Goal: Information Seeking & Learning: Find specific fact

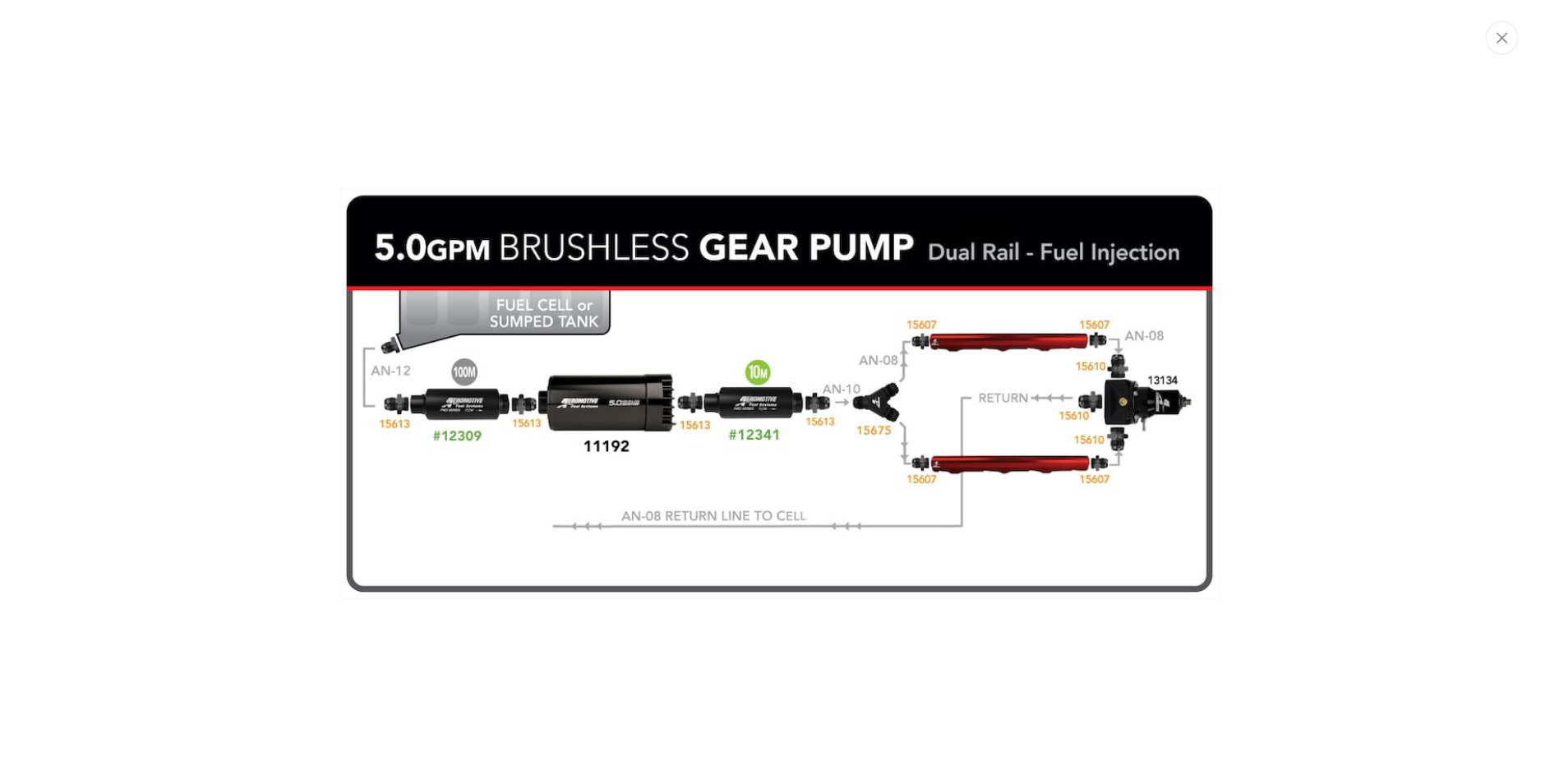
scroll to position [0, 3127]
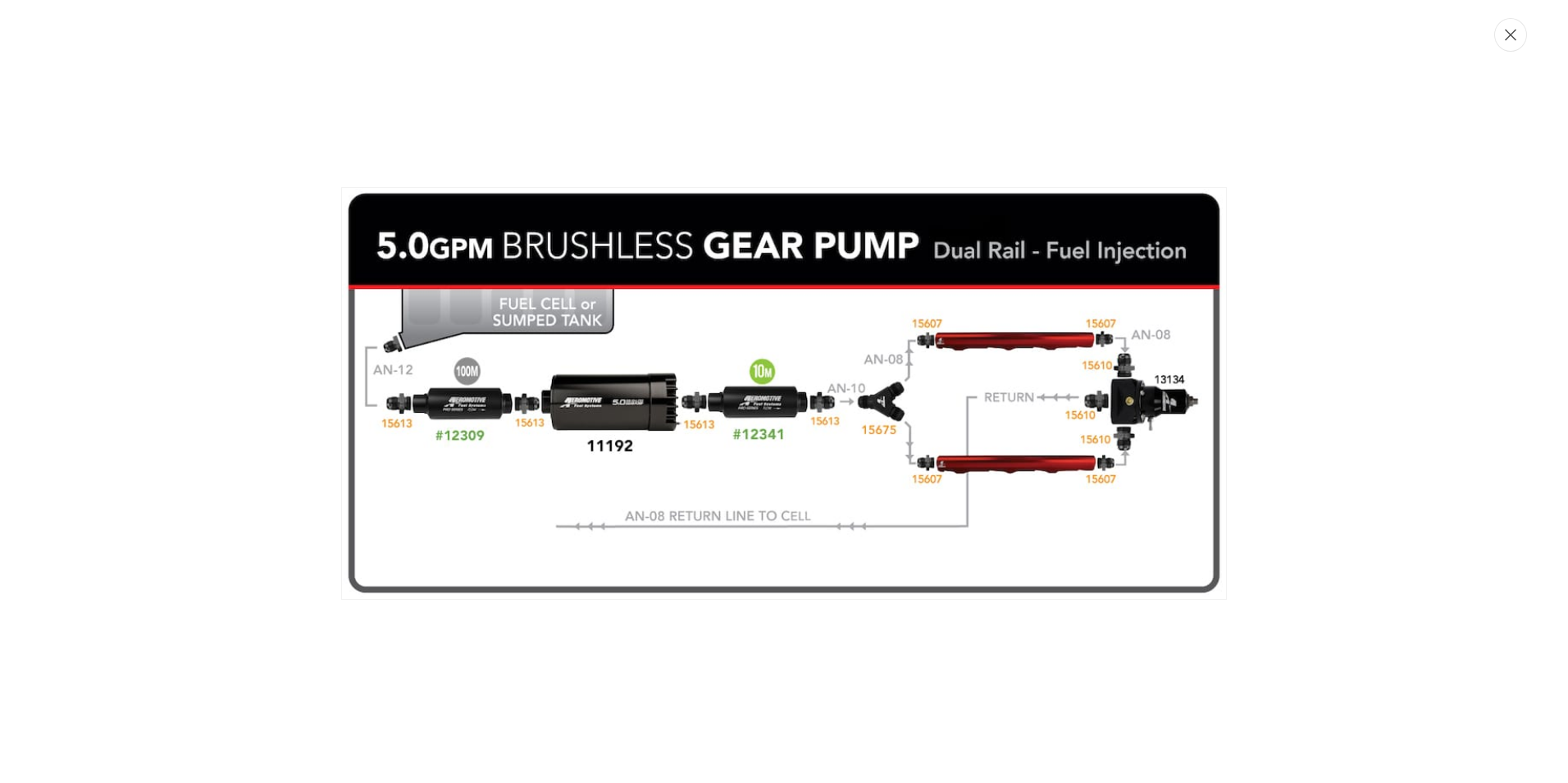
click at [1508, 35] on icon "Close" at bounding box center [1510, 35] width 12 height 12
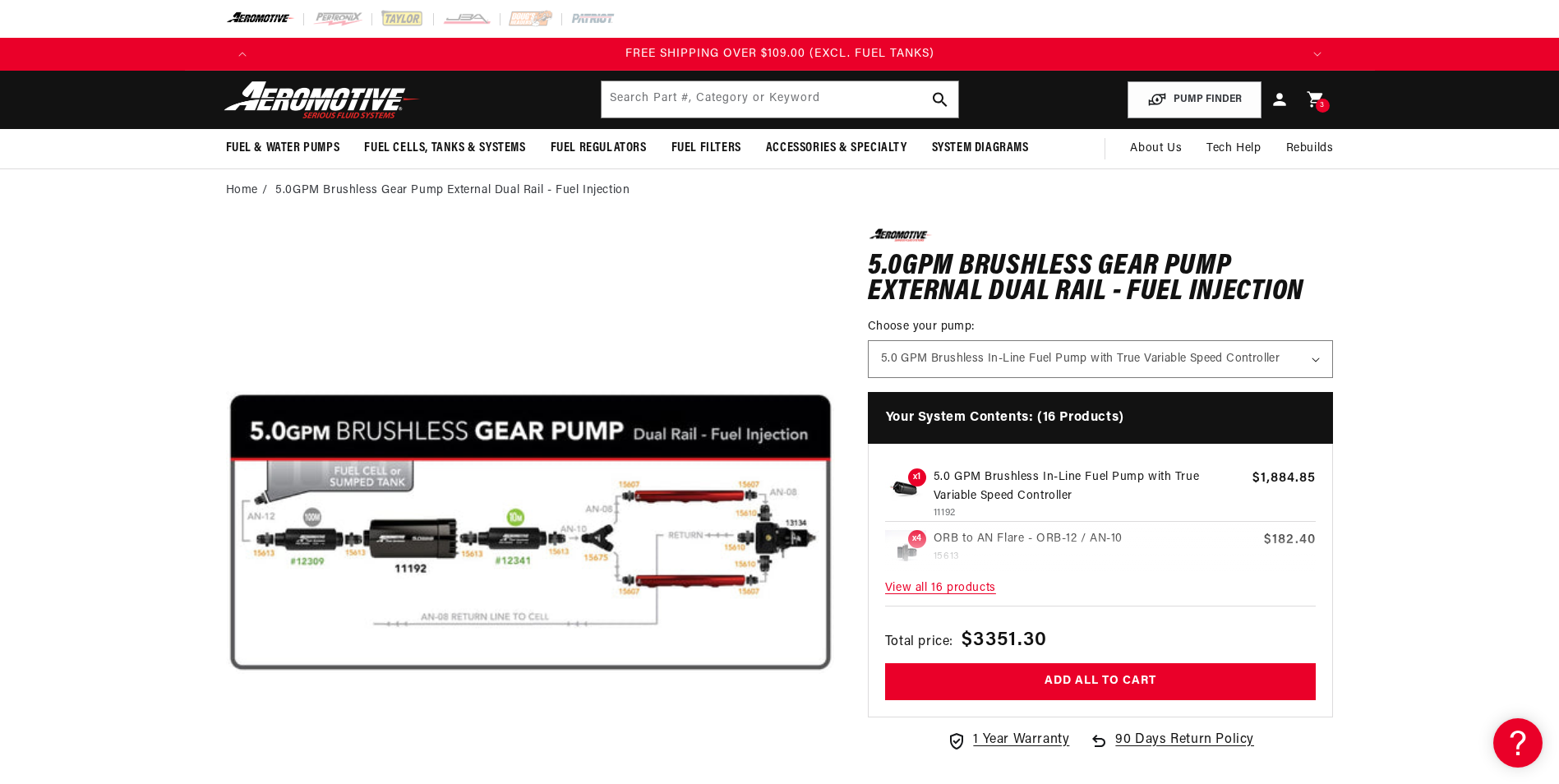
scroll to position [0, 0]
drag, startPoint x: 718, startPoint y: 103, endPoint x: 694, endPoint y: 118, distance: 28.3
click at [718, 102] on input "text" at bounding box center [780, 99] width 357 height 36
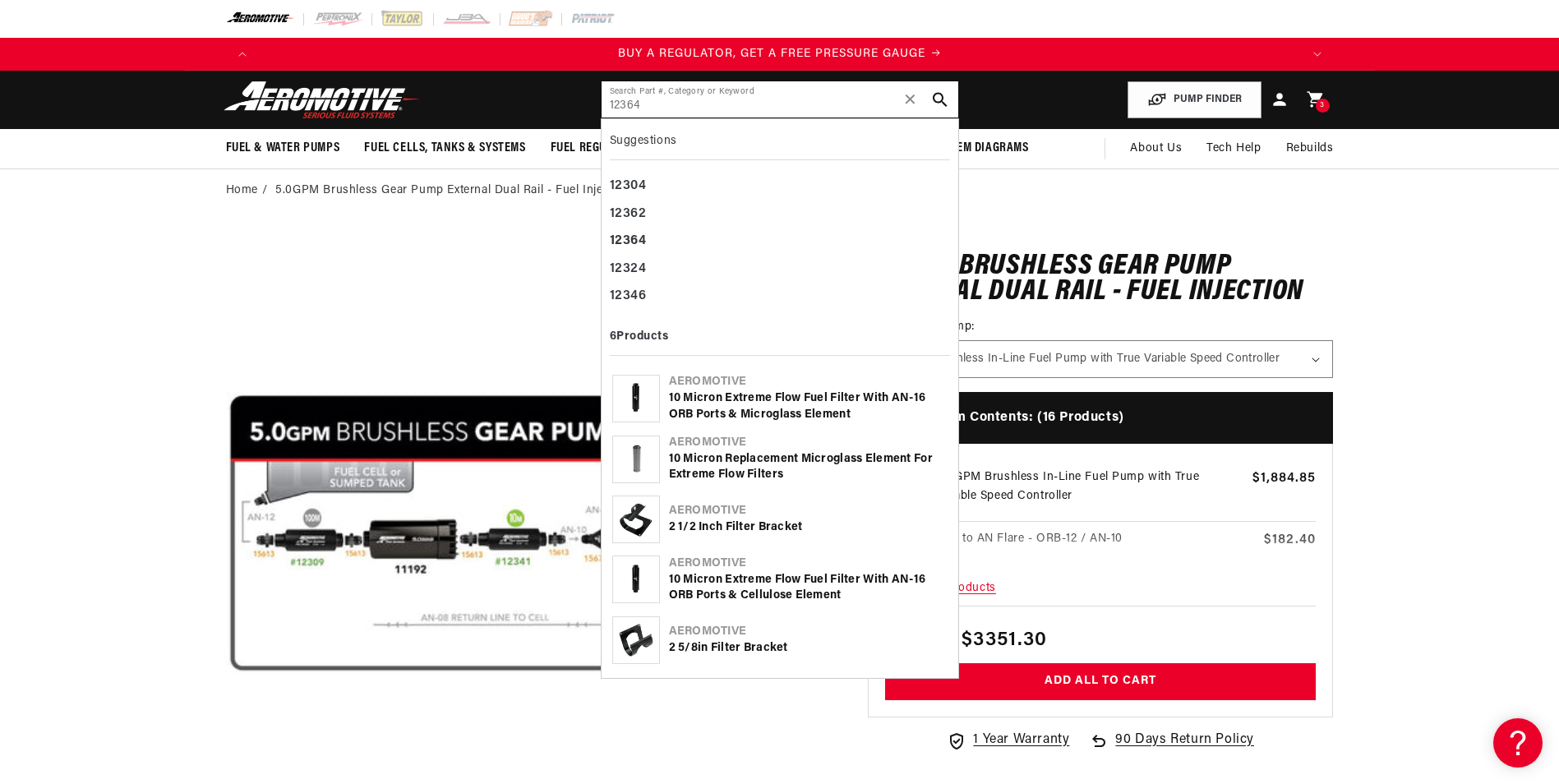
type input "12364"
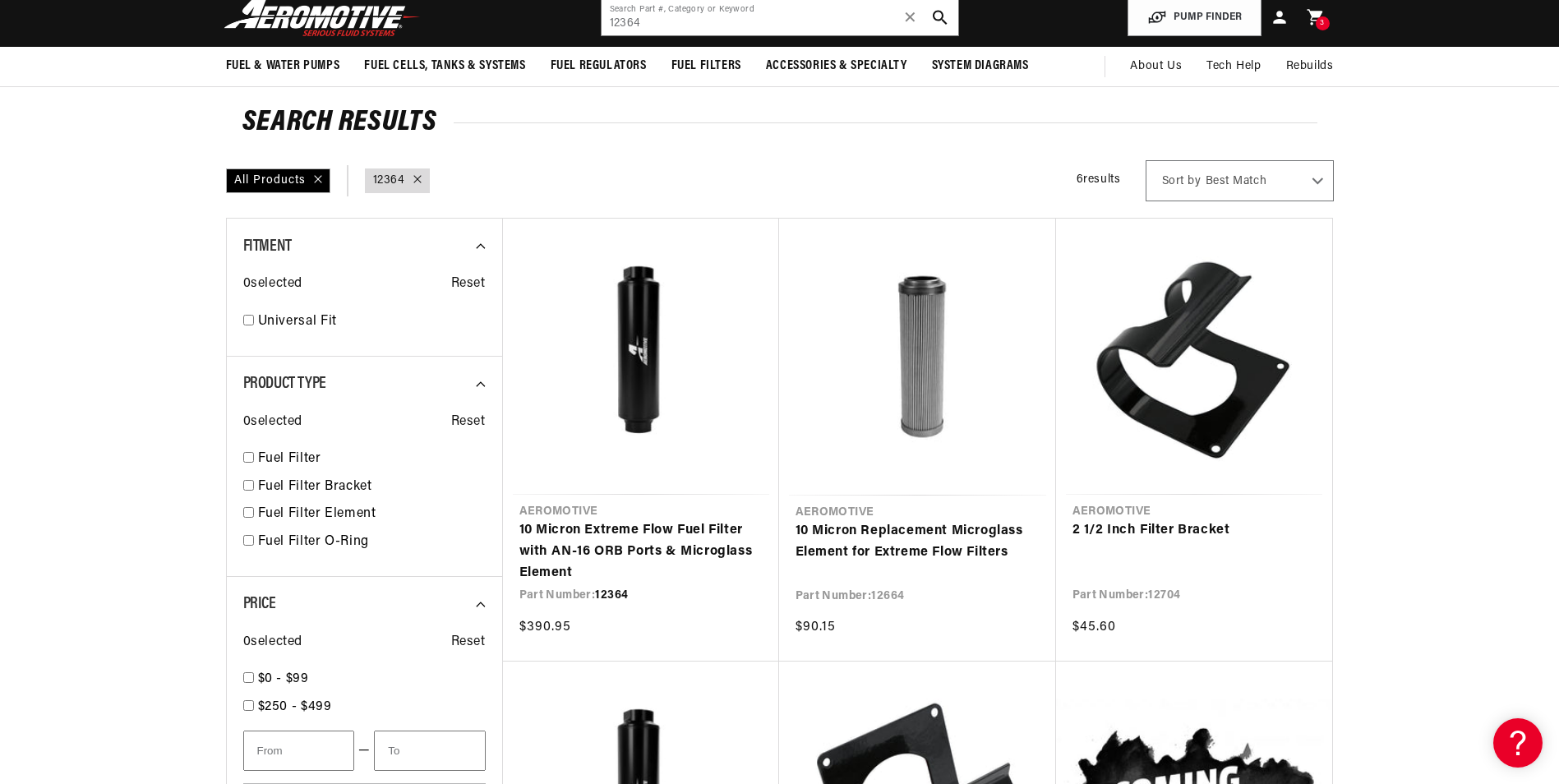
scroll to position [0, 2085]
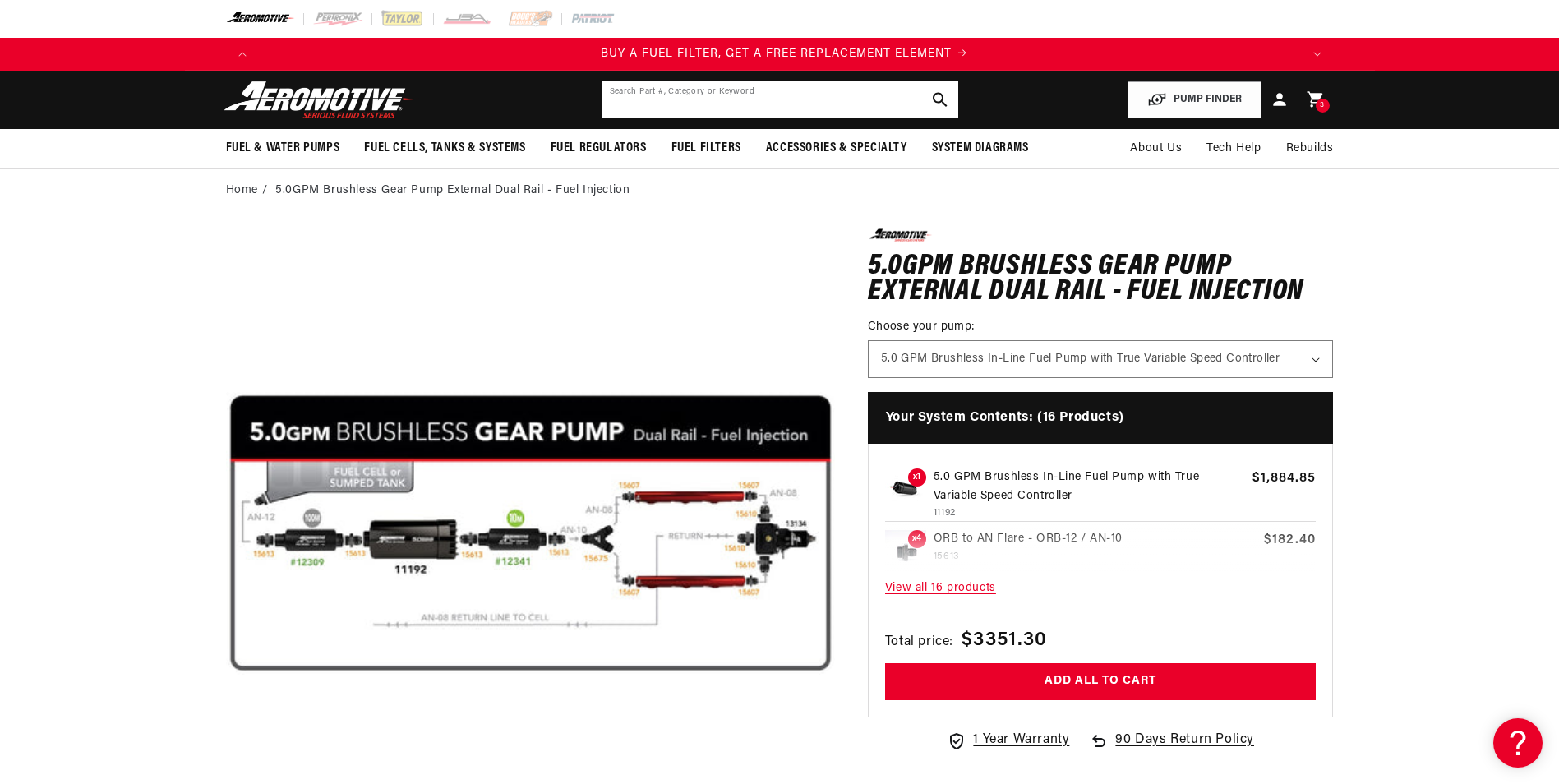
click at [751, 107] on input "text" at bounding box center [780, 99] width 357 height 36
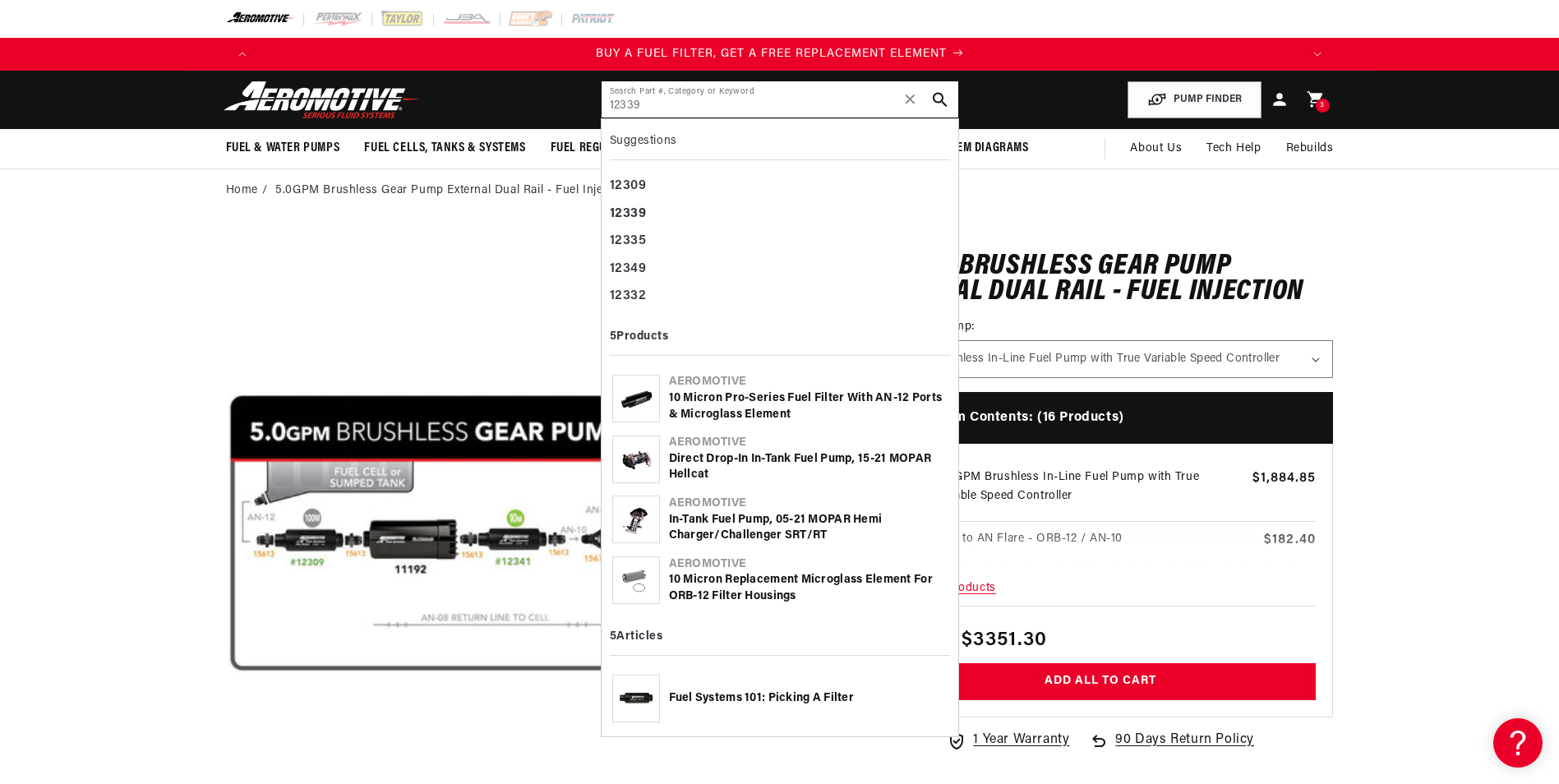
type input "12339"
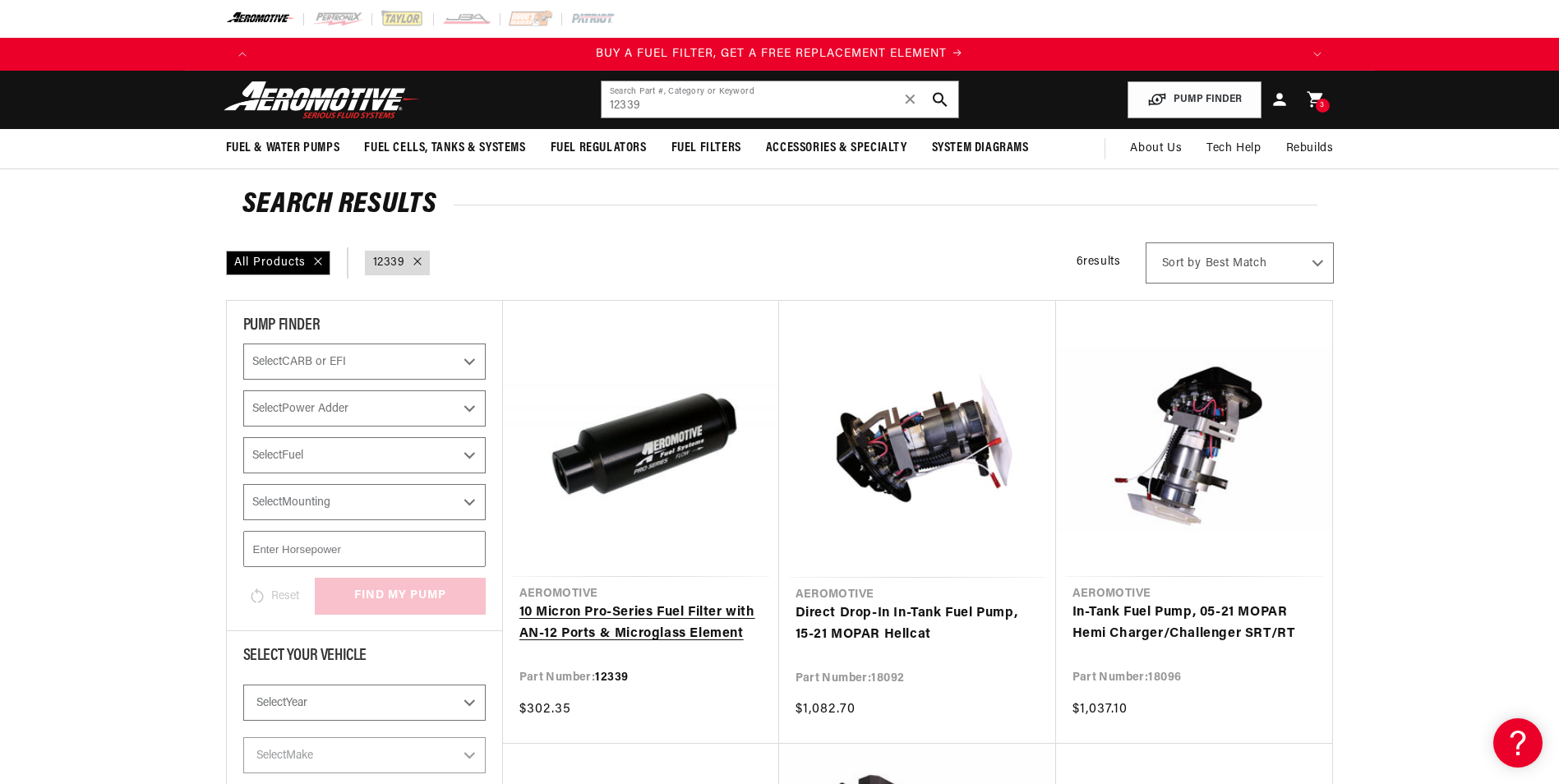
click at [751, 602] on link "10 Micron Pro-Series Fuel Filter with AN-12 Ports & Microglass Element" at bounding box center [641, 623] width 243 height 42
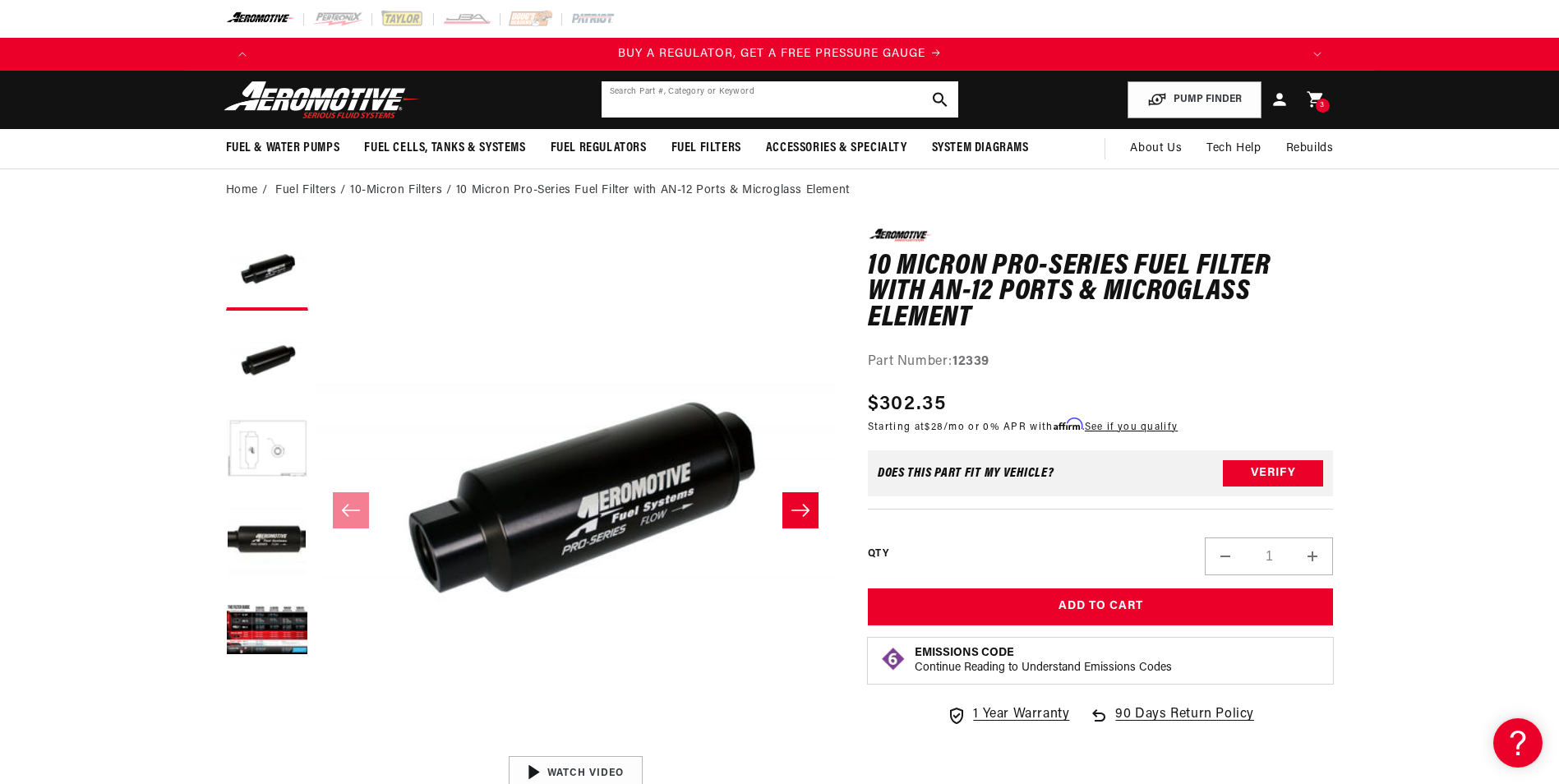
click at [690, 82] on input "text" at bounding box center [780, 99] width 357 height 36
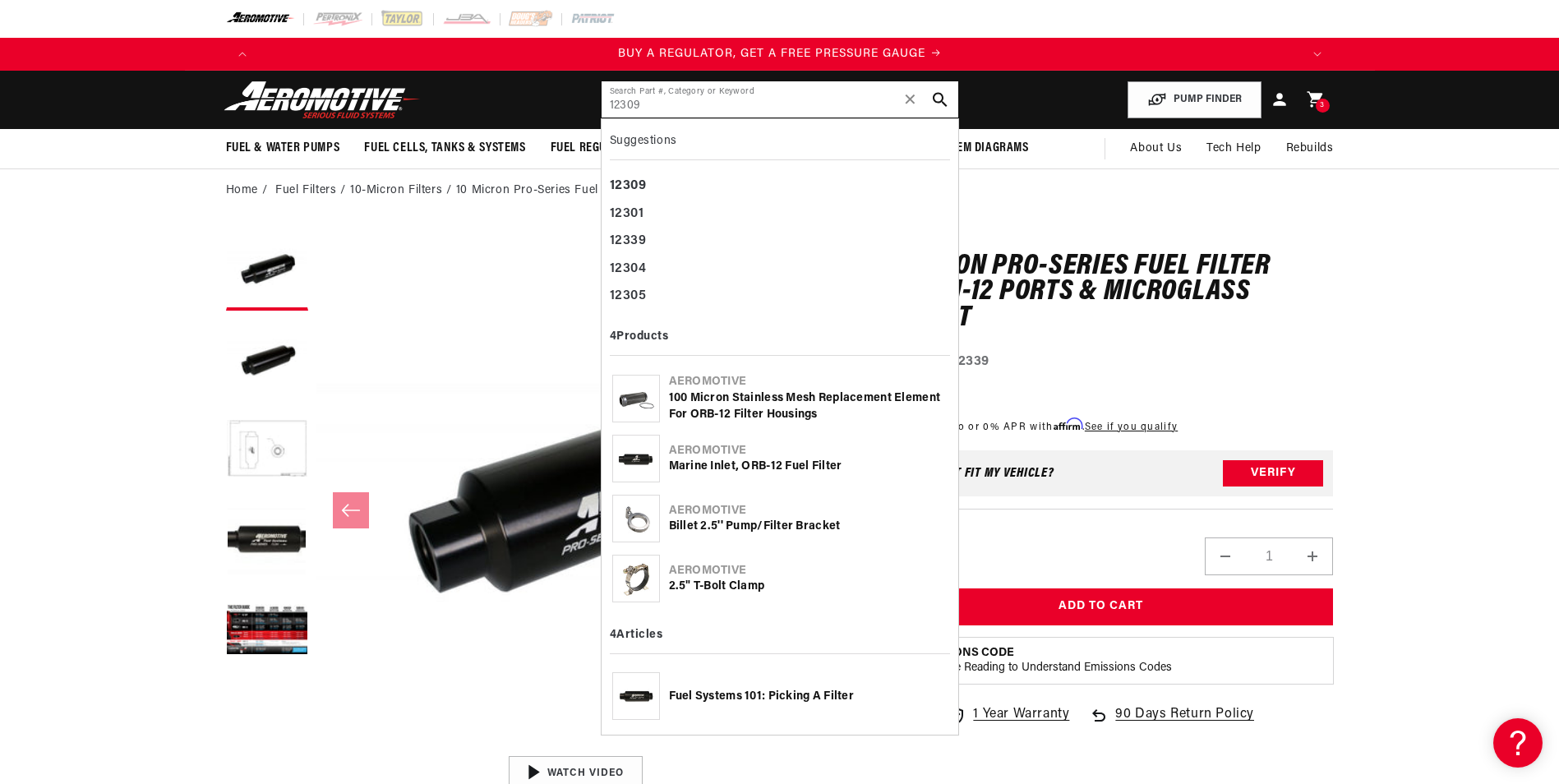
type input "12309"
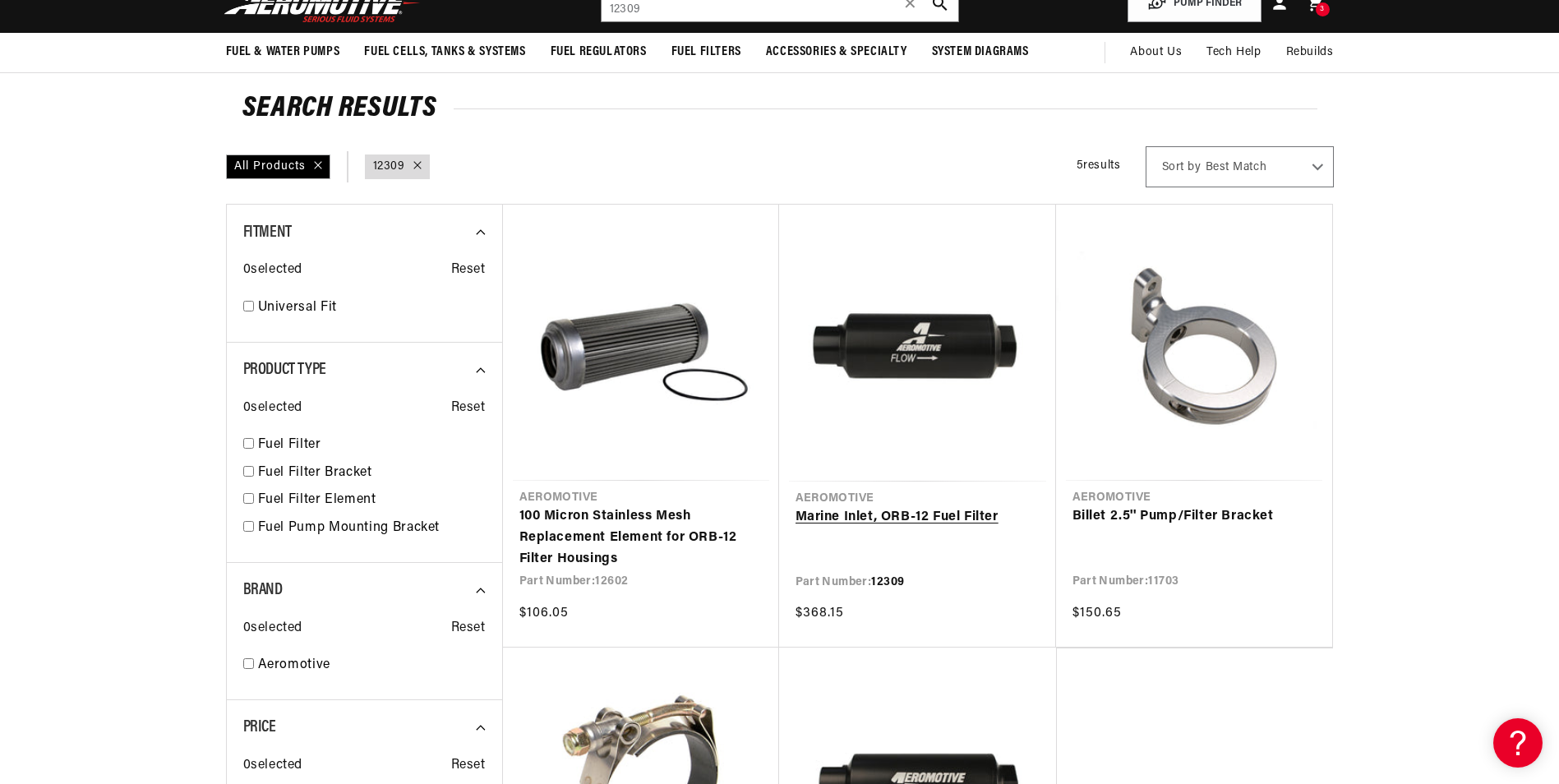
scroll to position [165, 0]
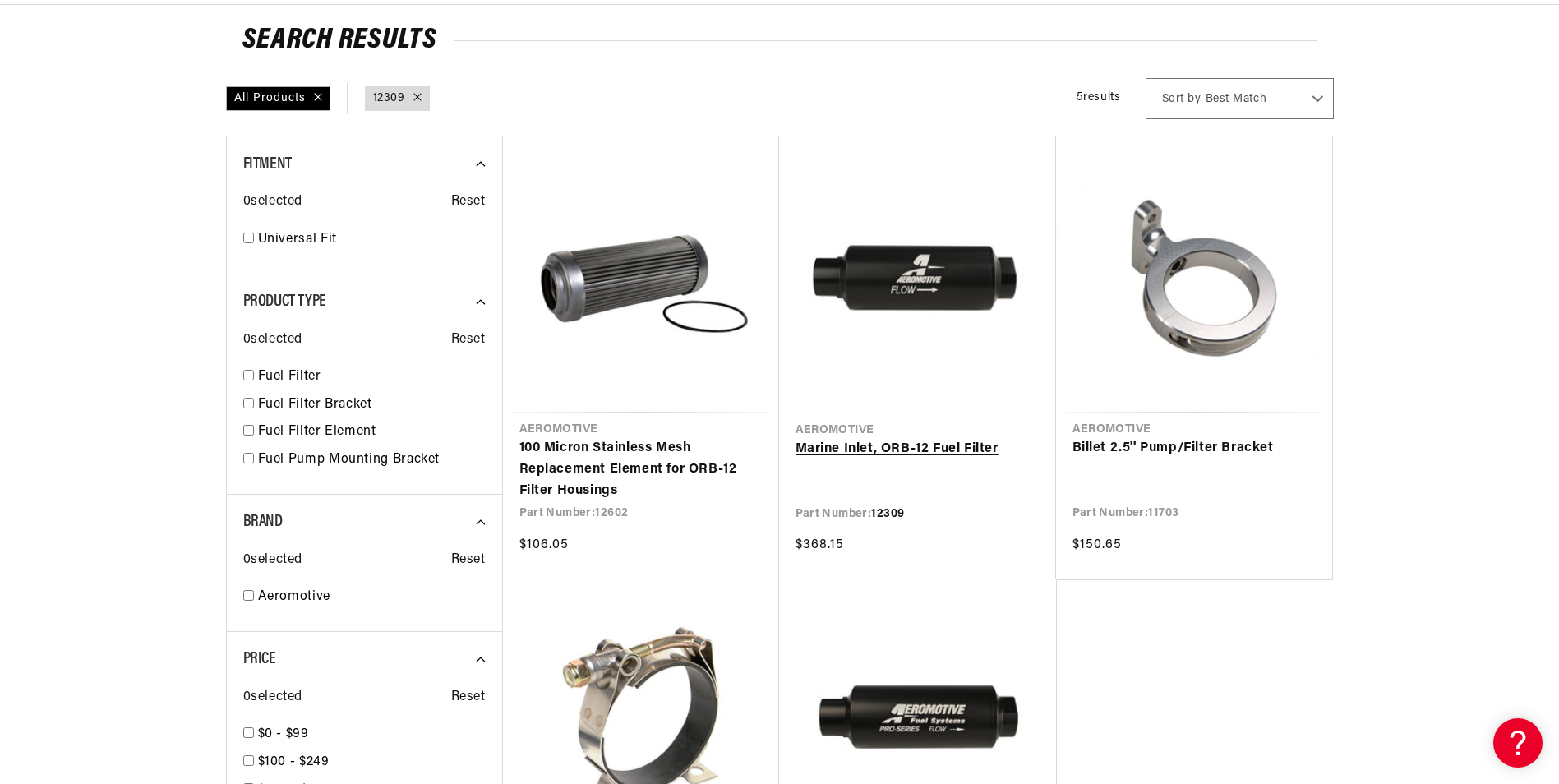
click at [951, 446] on link "Marine Inlet, ORB-12 Fuel Filter" at bounding box center [917, 448] width 244 height 21
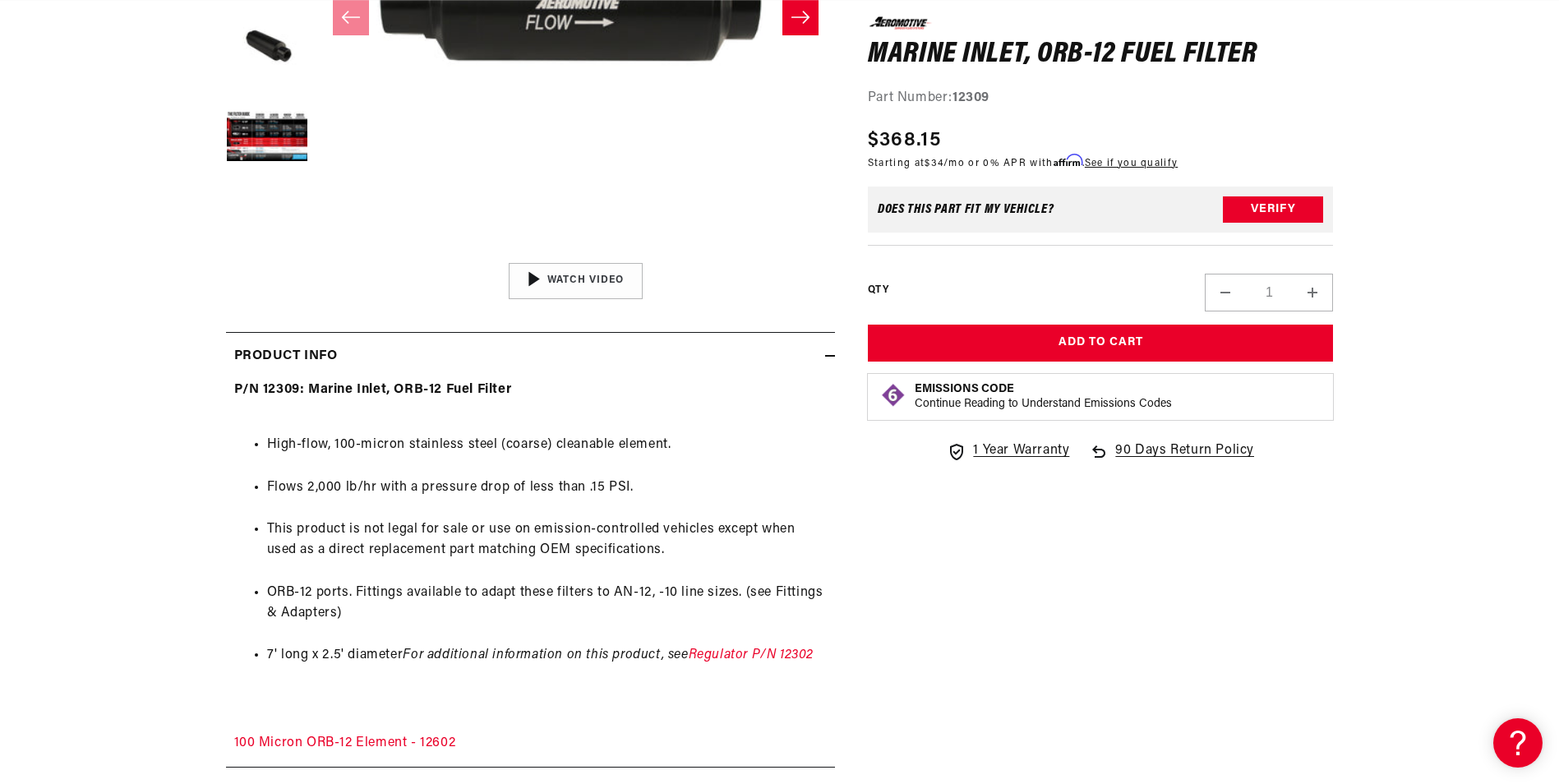
scroll to position [0, 2085]
